Goal: Find specific page/section: Locate item on page

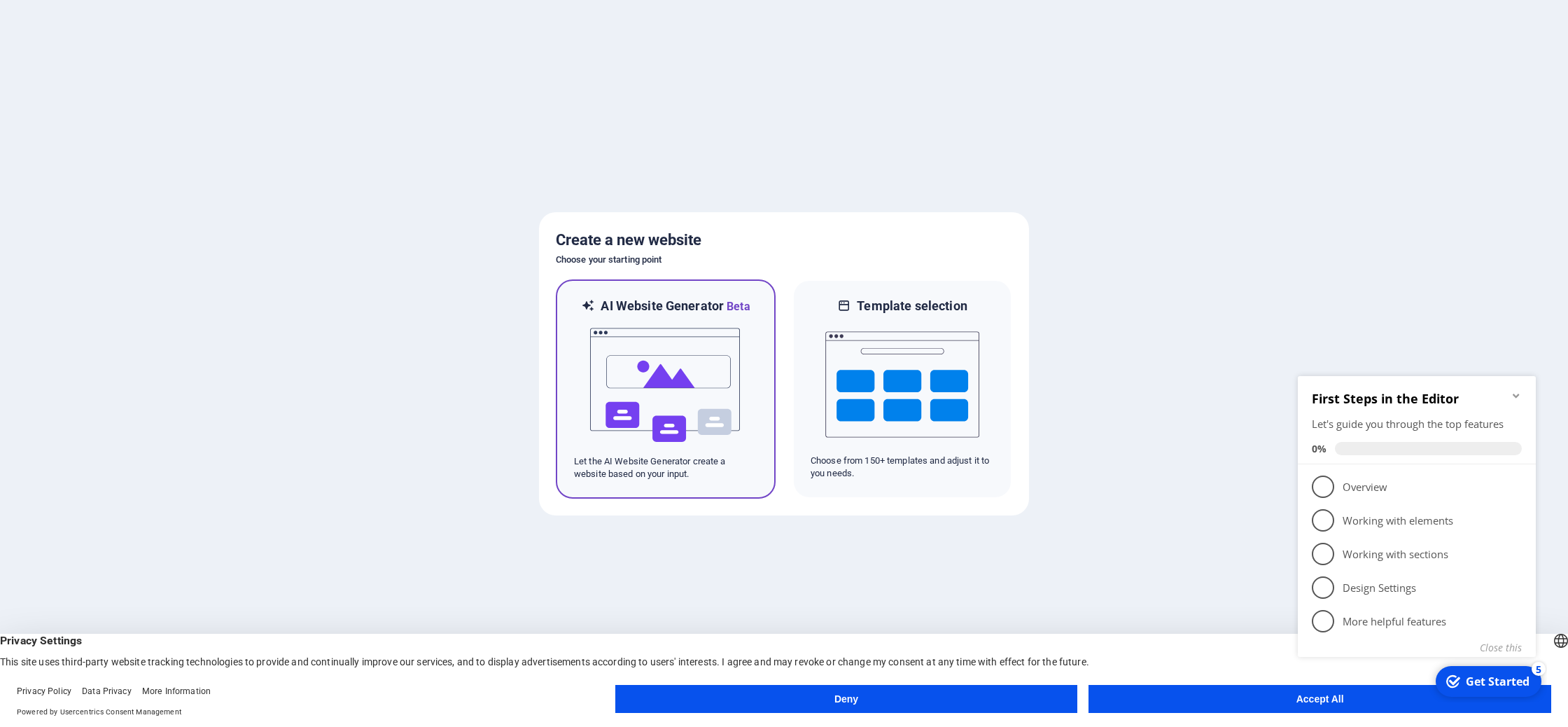
click at [726, 380] on img at bounding box center [666, 385] width 154 height 140
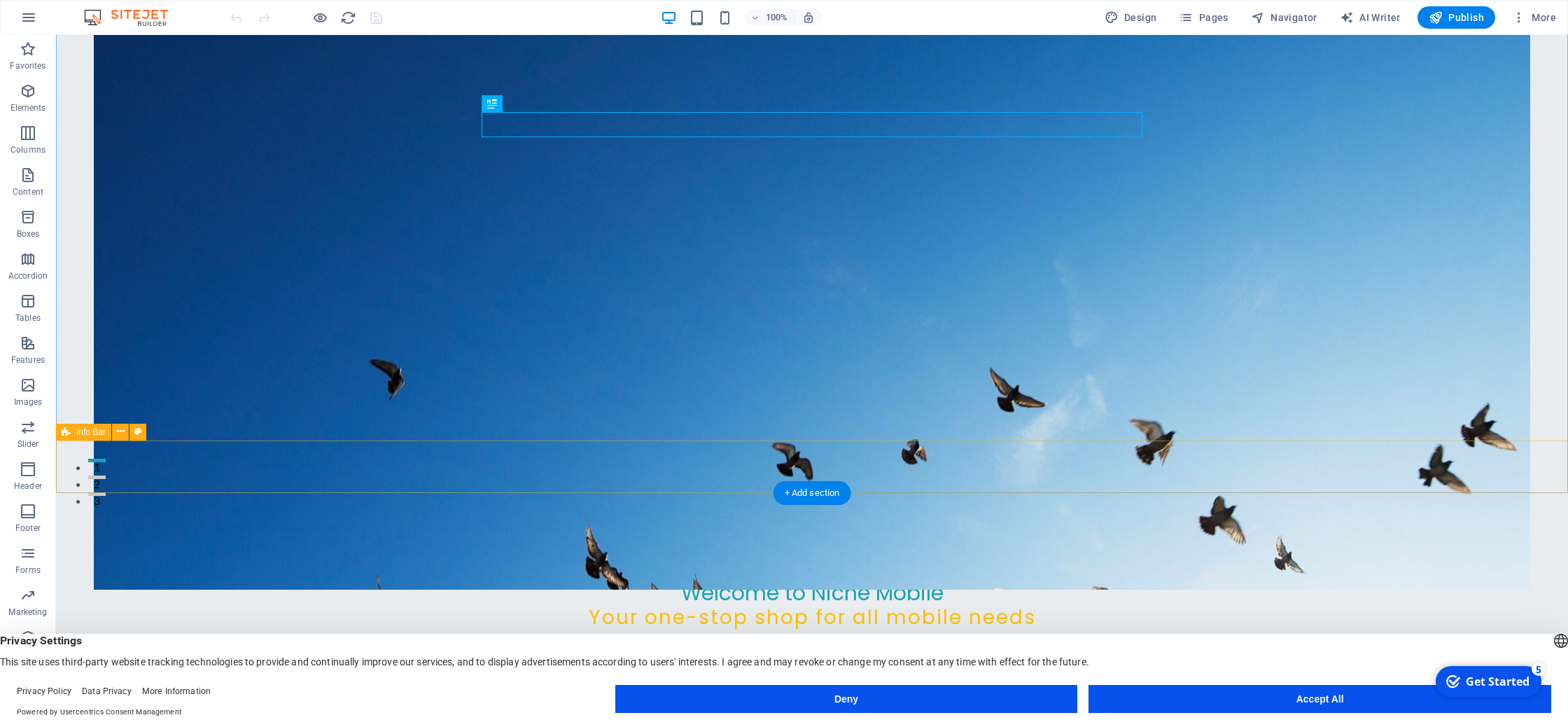
scroll to position [253, 0]
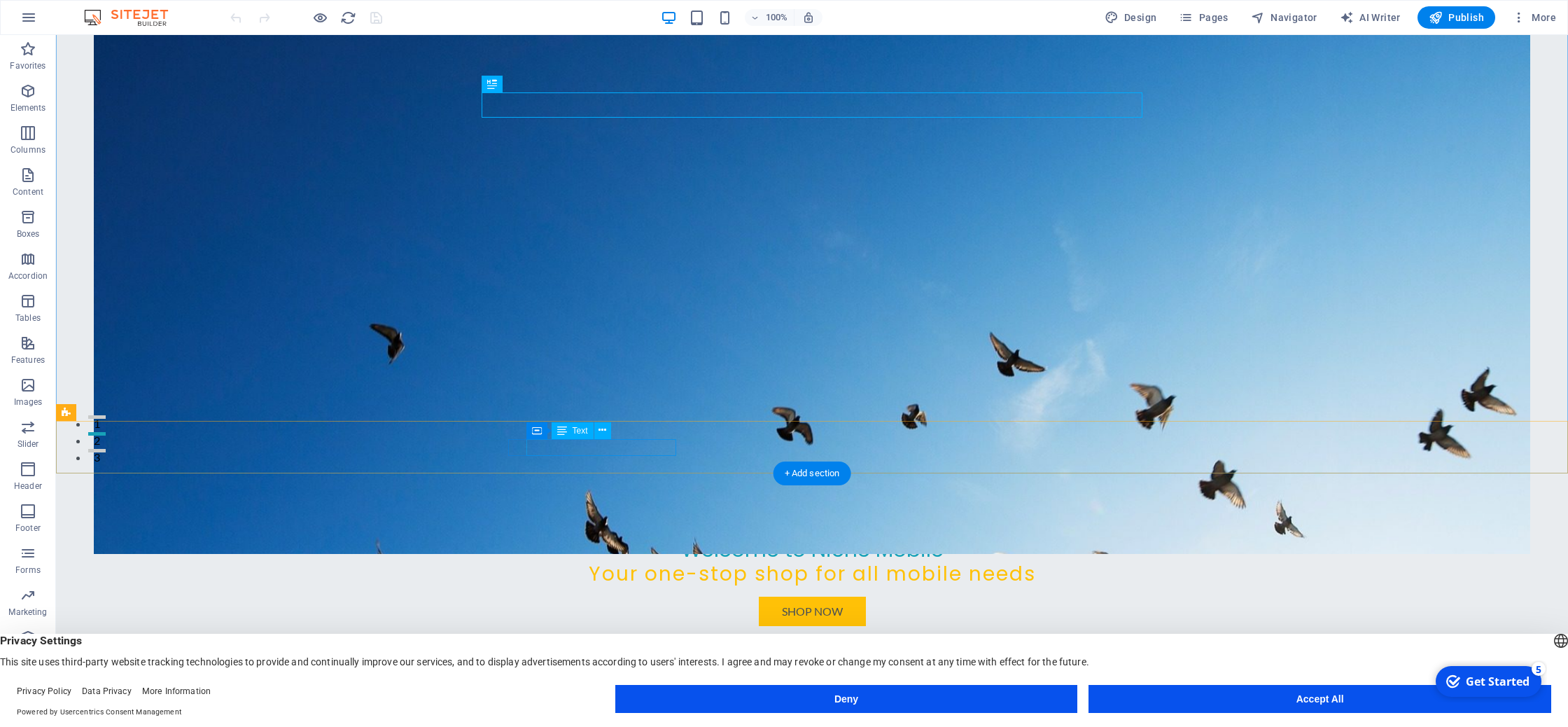
click at [639, 712] on span "[GEOGRAPHIC_DATA]" at bounding box center [665, 718] width 113 height 13
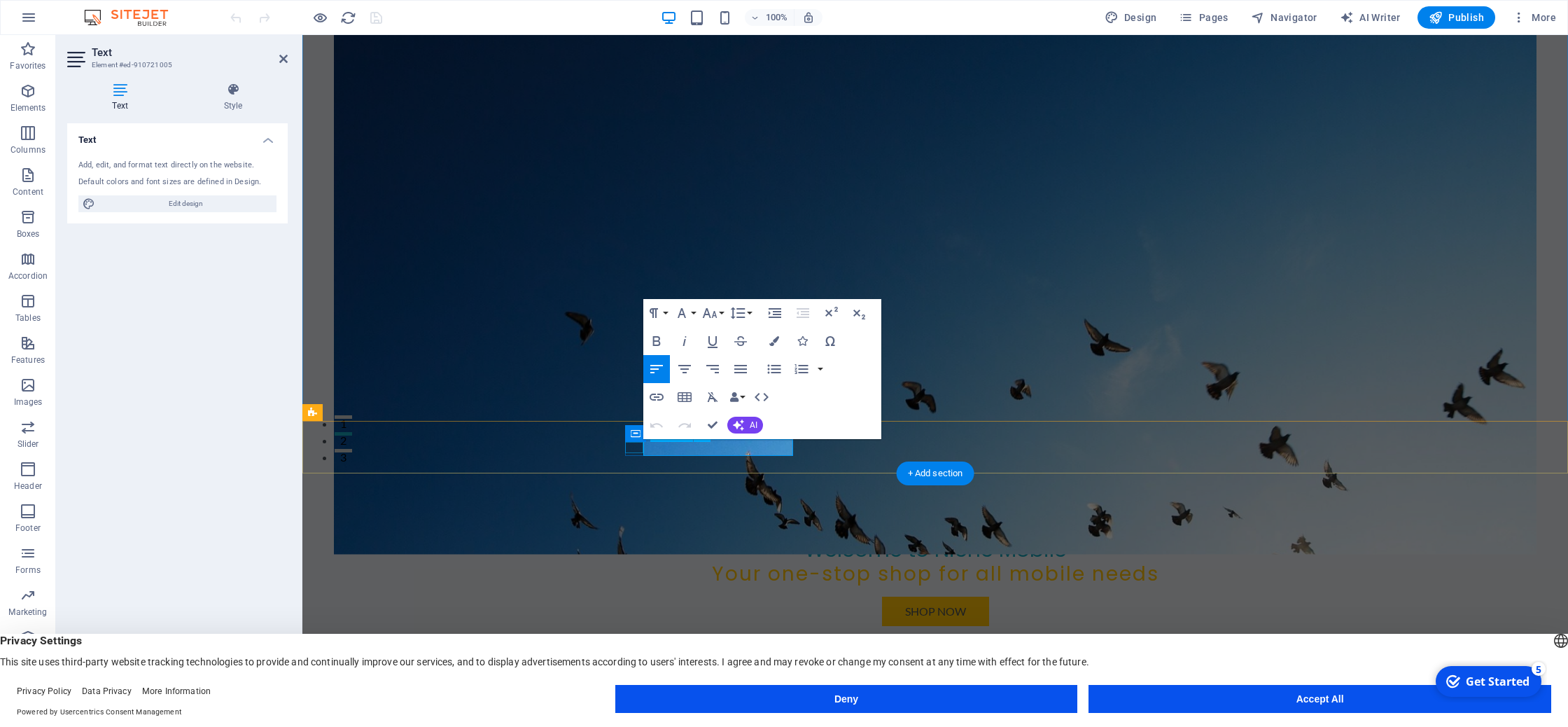
click at [639, 699] on figure at bounding box center [929, 705] width 609 height 12
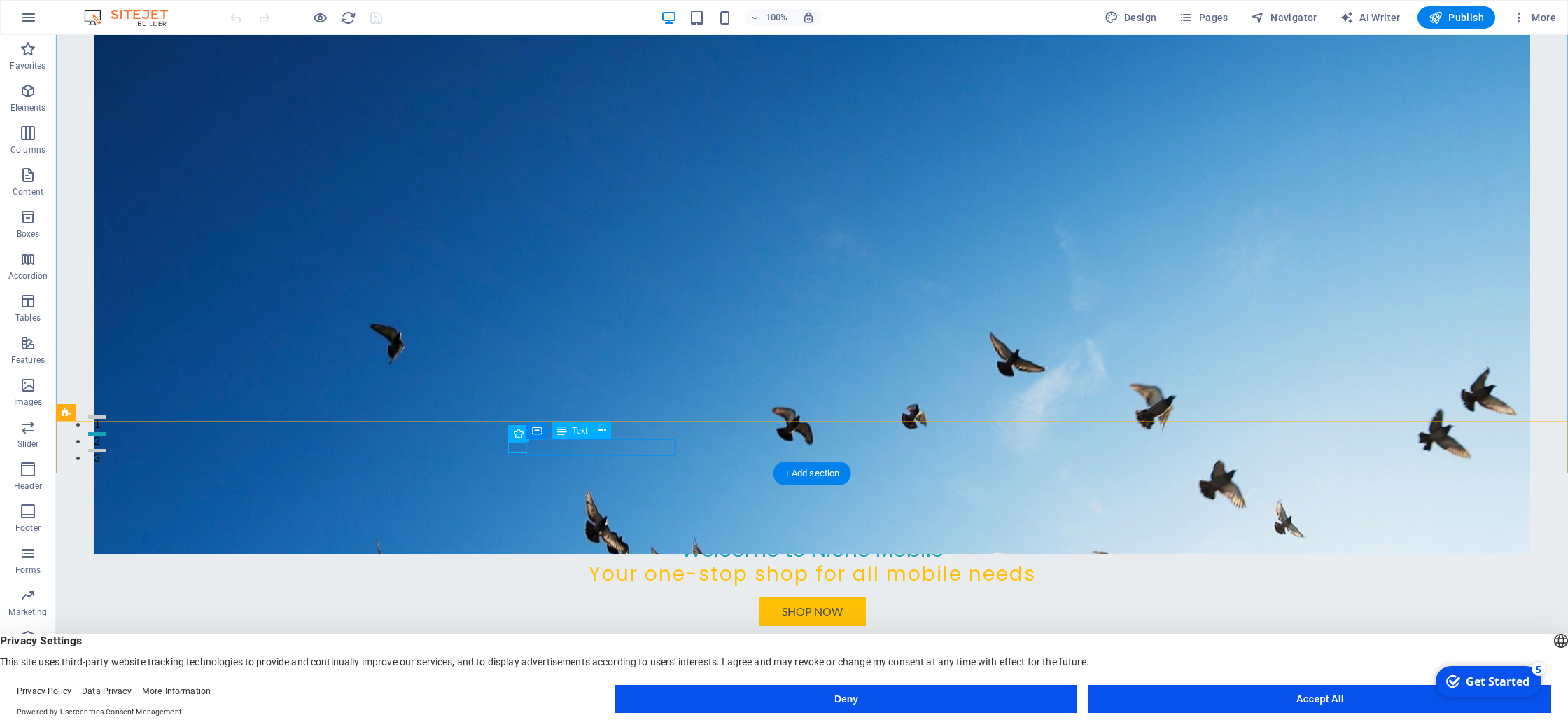
click at [645, 712] on span "[GEOGRAPHIC_DATA]" at bounding box center [665, 718] width 113 height 13
